Goal: Task Accomplishment & Management: Use online tool/utility

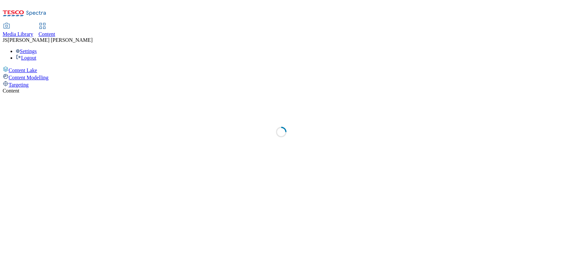
select select "ghs-[GEOGRAPHIC_DATA]"
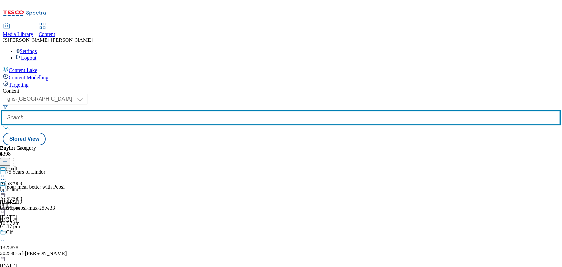
click at [166, 111] on input "text" at bounding box center [281, 117] width 557 height 13
paste input "542137"
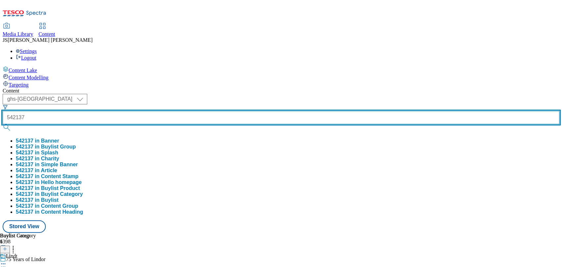
type input "542137"
click at [3, 124] on button "submit" at bounding box center [7, 127] width 9 height 7
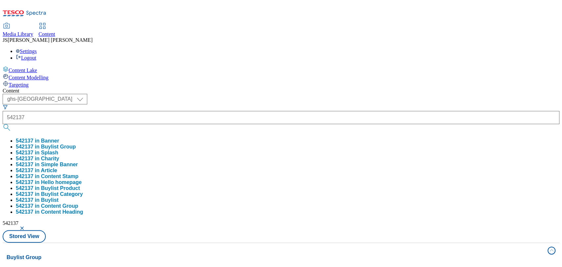
click at [295, 88] on div "Content" at bounding box center [281, 91] width 557 height 6
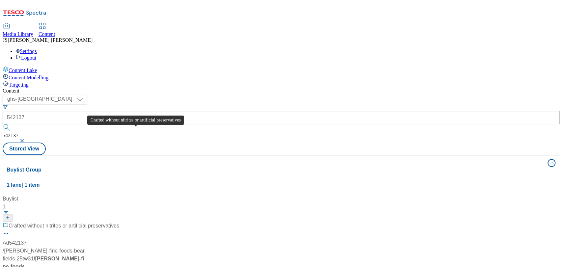
click at [119, 222] on div "Crafted without nitrites or artificial preservatives" at bounding box center [61, 230] width 117 height 17
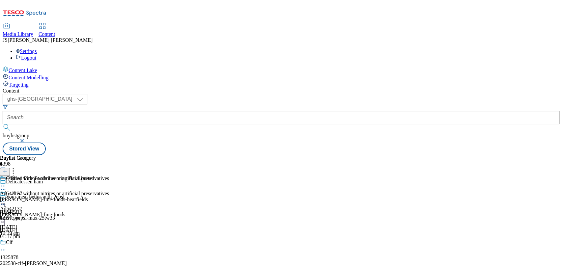
click at [94, 175] on div "O'Brien Fine Foods Leeming Bar Limited Ad542137 [PERSON_NAME]-fine-foods-bearfi…" at bounding box center [47, 197] width 94 height 45
click at [10, 168] on button at bounding box center [5, 172] width 10 height 8
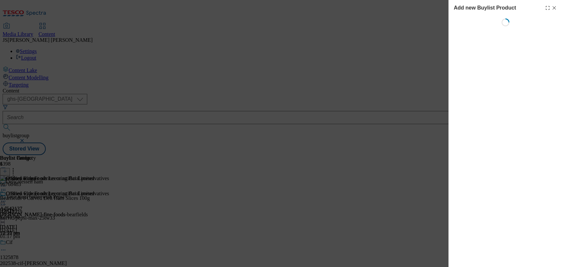
click at [548, 77] on div "Add new Buylist Product Loading" at bounding box center [505, 133] width 114 height 267
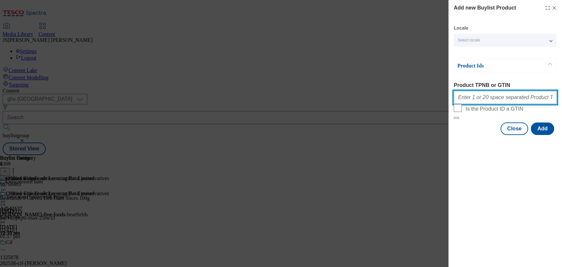
click at [484, 103] on input "Product TPNB or GTIN" at bounding box center [505, 97] width 103 height 13
paste input "96768483"
paste input "96309221"
paste input "96773672"
type input "96768483 96309221 96773672"
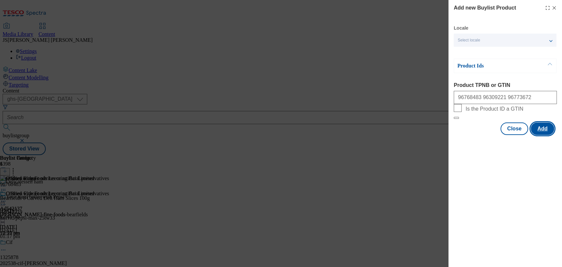
click at [543, 135] on button "Add" at bounding box center [542, 128] width 23 height 13
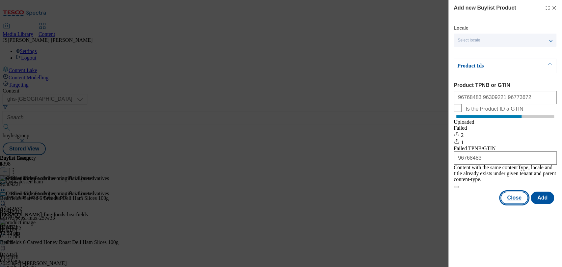
click at [516, 201] on button "Close" at bounding box center [514, 198] width 28 height 13
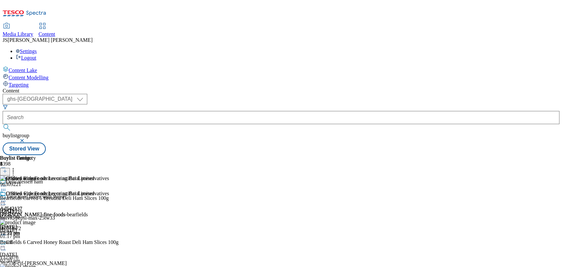
click at [7, 198] on icon at bounding box center [3, 201] width 7 height 7
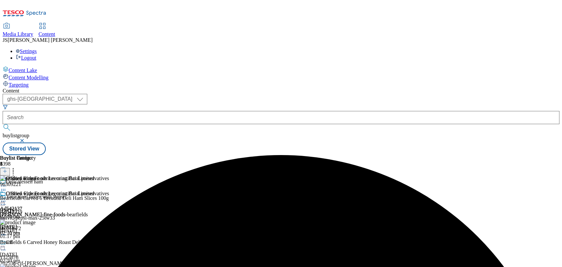
click at [7, 198] on icon at bounding box center [3, 201] width 7 height 7
click at [35, 266] on span "Publish" at bounding box center [27, 268] width 14 height 5
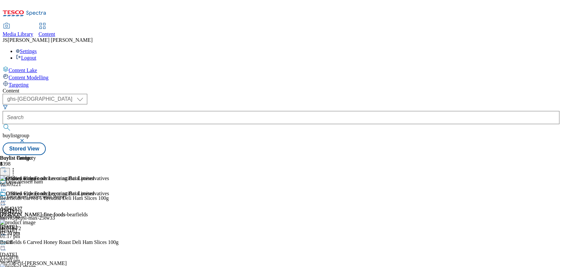
click at [4, 201] on circle at bounding box center [3, 201] width 1 height 1
click at [57, 256] on button "Open Preview Url" at bounding box center [35, 260] width 44 height 8
